Goal: Task Accomplishment & Management: Manage account settings

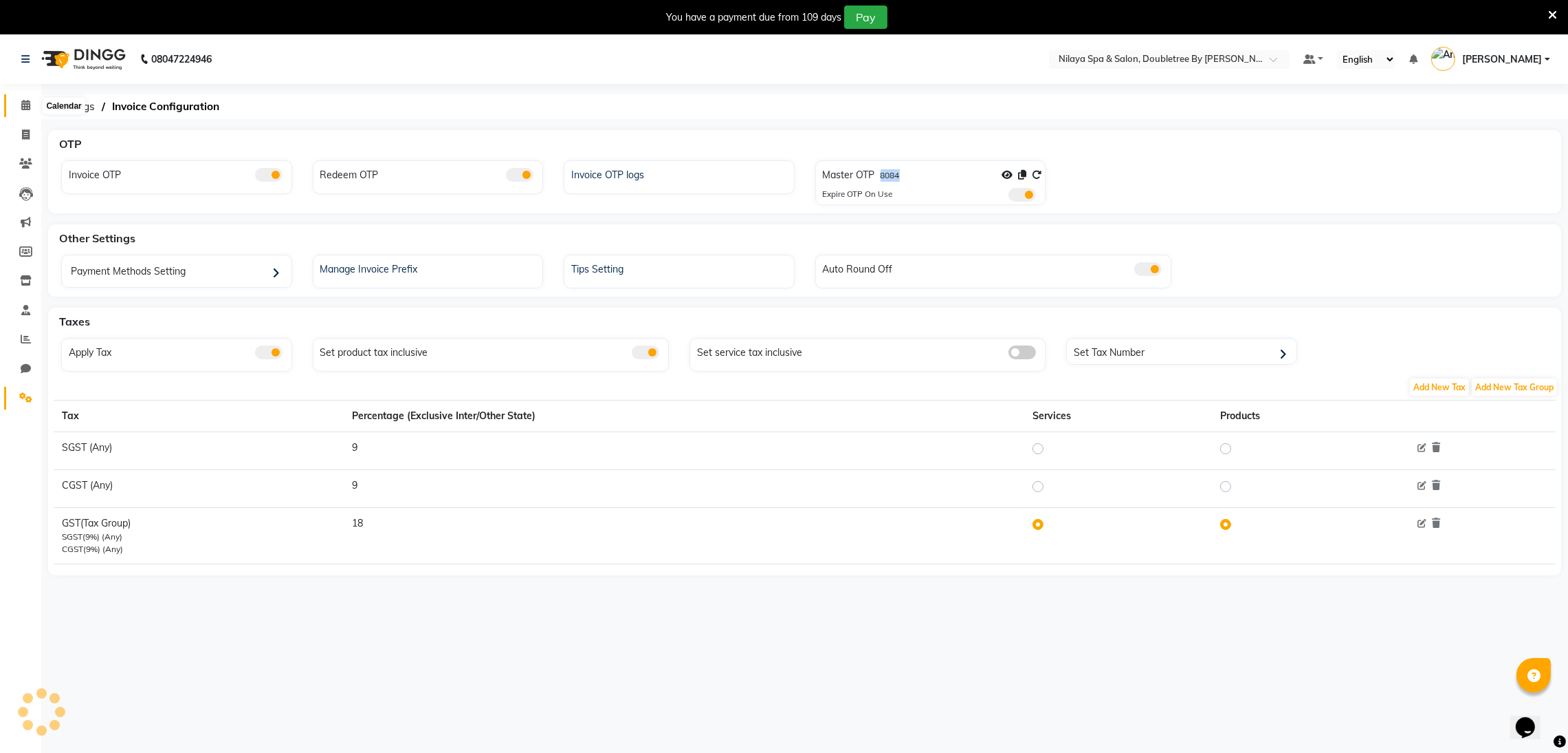
click at [27, 108] on icon at bounding box center [25, 105] width 9 height 10
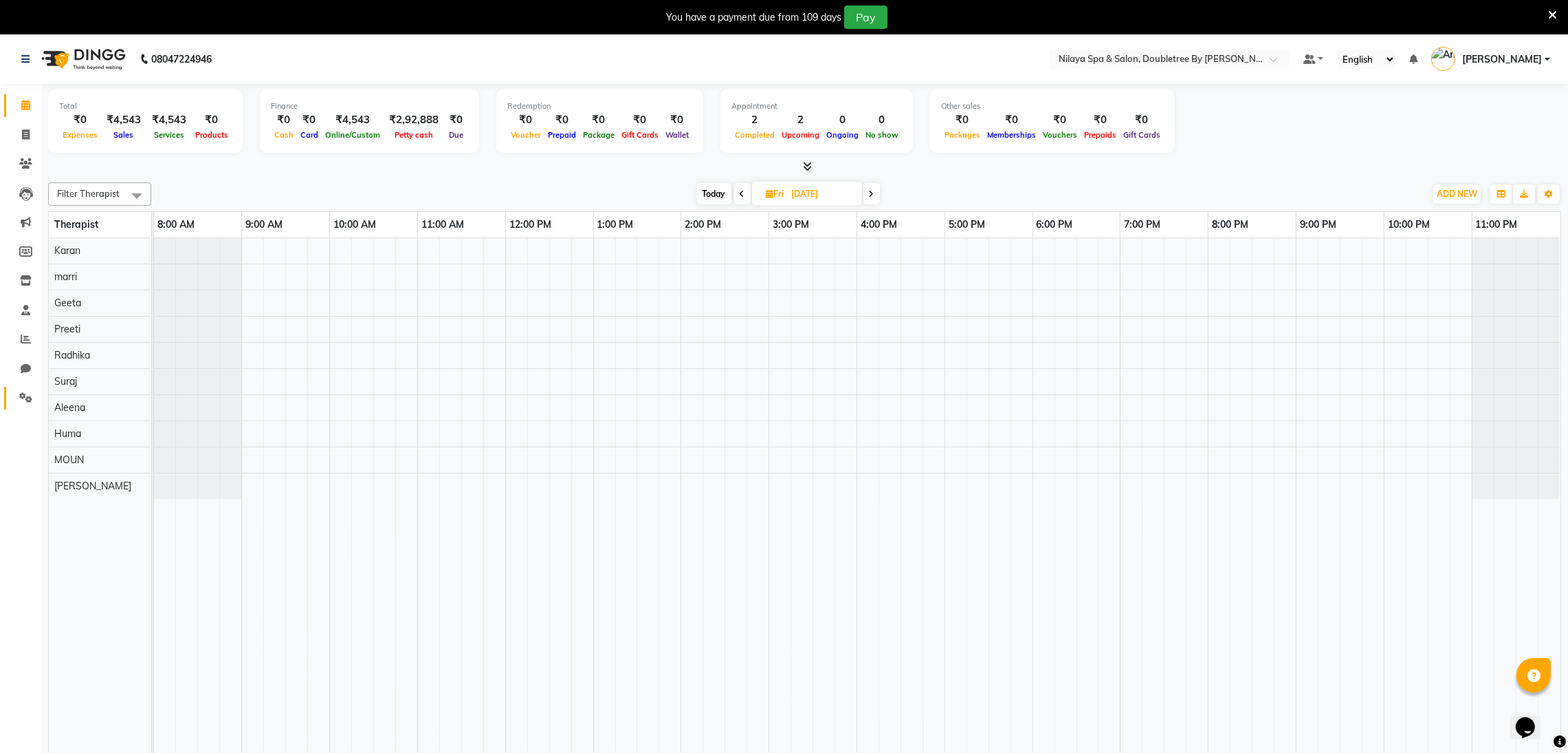
click at [10, 396] on link "Settings" at bounding box center [21, 398] width 33 height 23
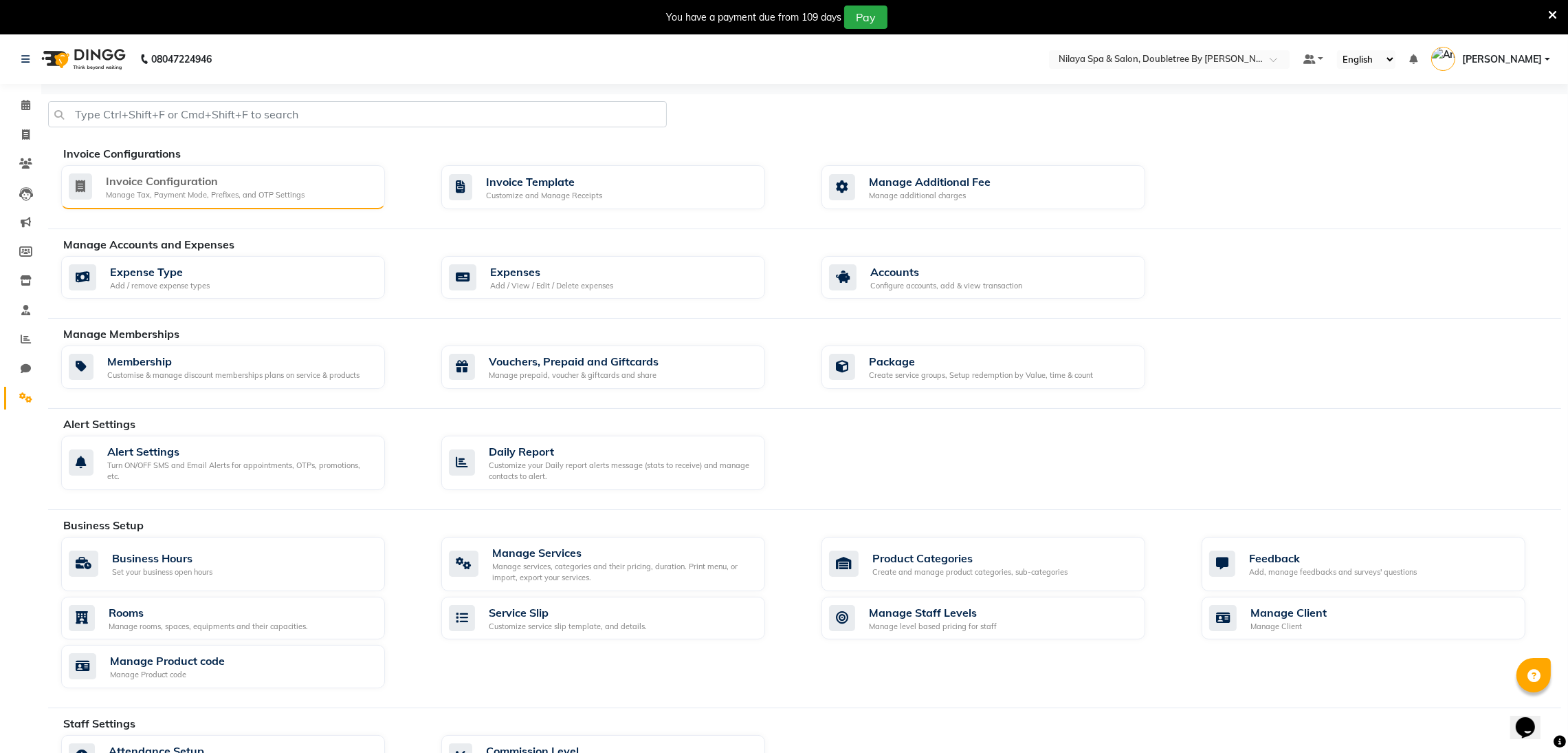
click at [208, 199] on div "Manage Tax, Payment Mode, Prefixes, and OTP Settings" at bounding box center [205, 194] width 198 height 11
